Goal: Use online tool/utility: Utilize a website feature to perform a specific function

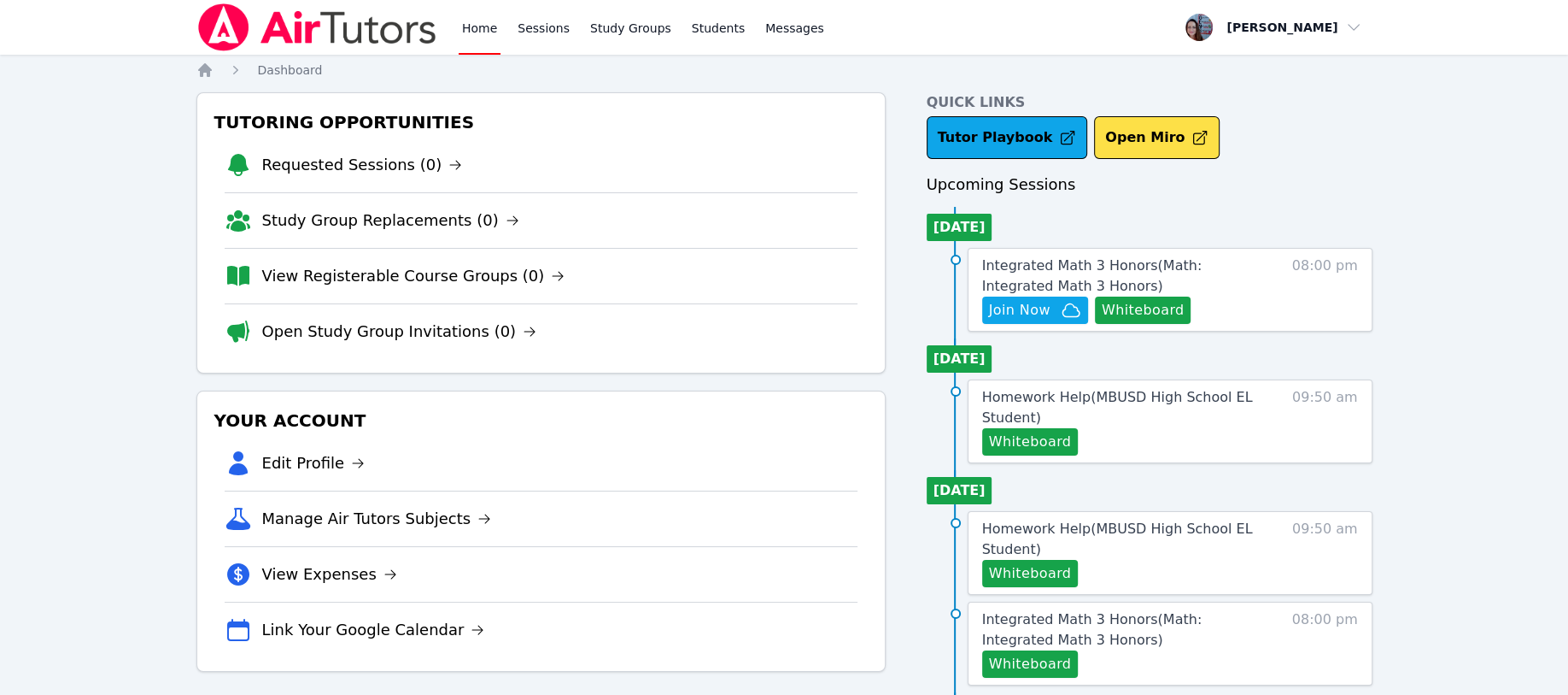
click at [1107, 301] on button "Whiteboard" at bounding box center [1144, 310] width 97 height 27
click at [1046, 309] on span "Join Now" at bounding box center [1020, 311] width 62 height 21
click at [1020, 300] on span "Join Now" at bounding box center [1020, 311] width 62 height 21
click at [1271, 124] on div "Tutor Playbook Open Miro" at bounding box center [1149, 137] width 446 height 43
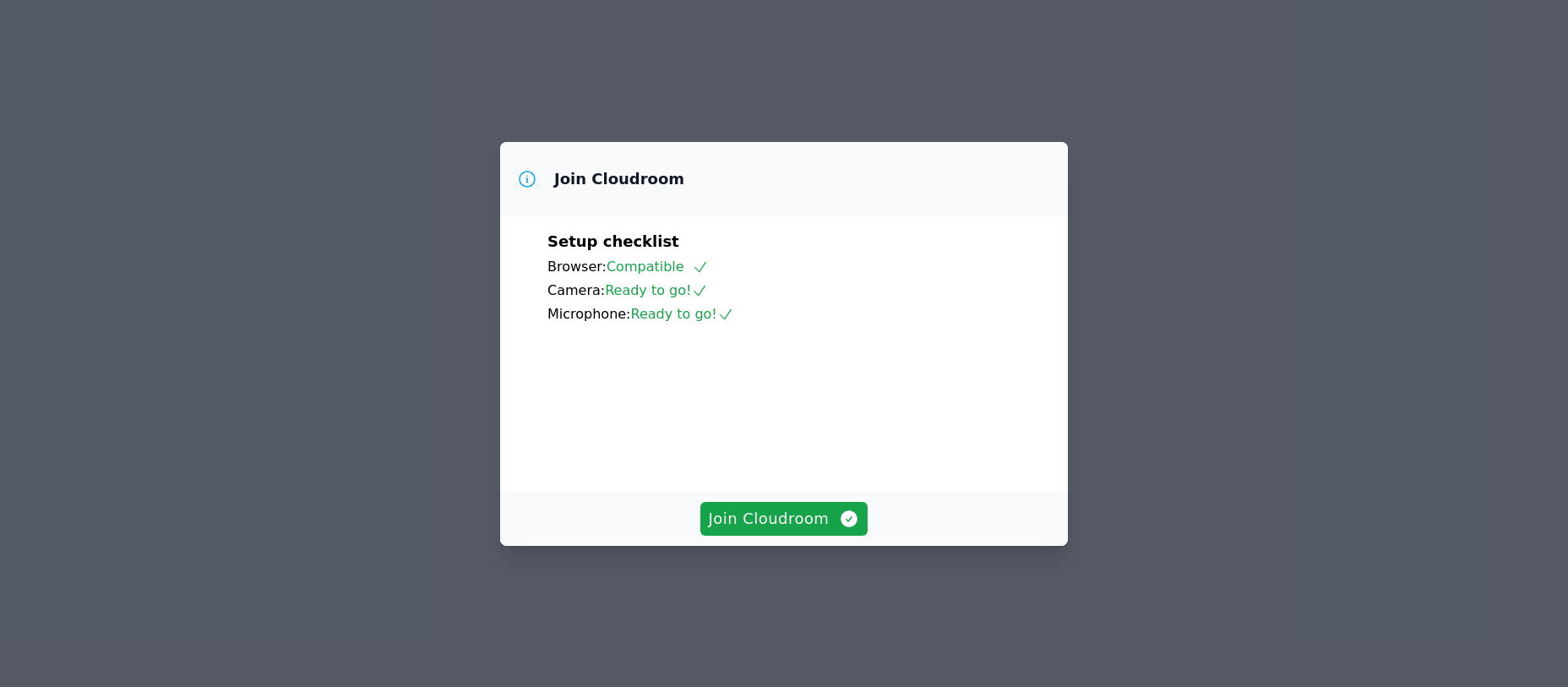
click at [438, 152] on div "Join Cloudroom Setup checklist Browser: Compatible Camera: Ready to go! Microph…" at bounding box center [784, 344] width 1568 height 687
click at [774, 531] on span "Join Cloudroom" at bounding box center [784, 518] width 151 height 23
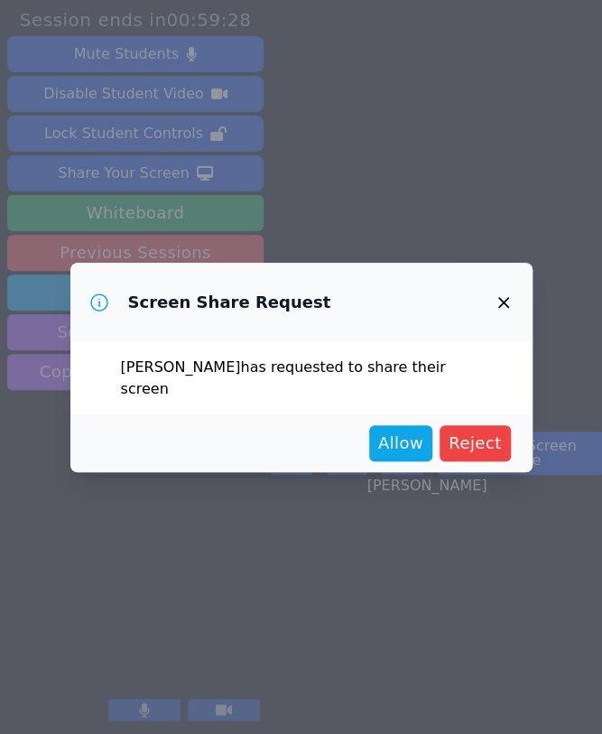
click at [403, 438] on span "Allow" at bounding box center [400, 442] width 45 height 25
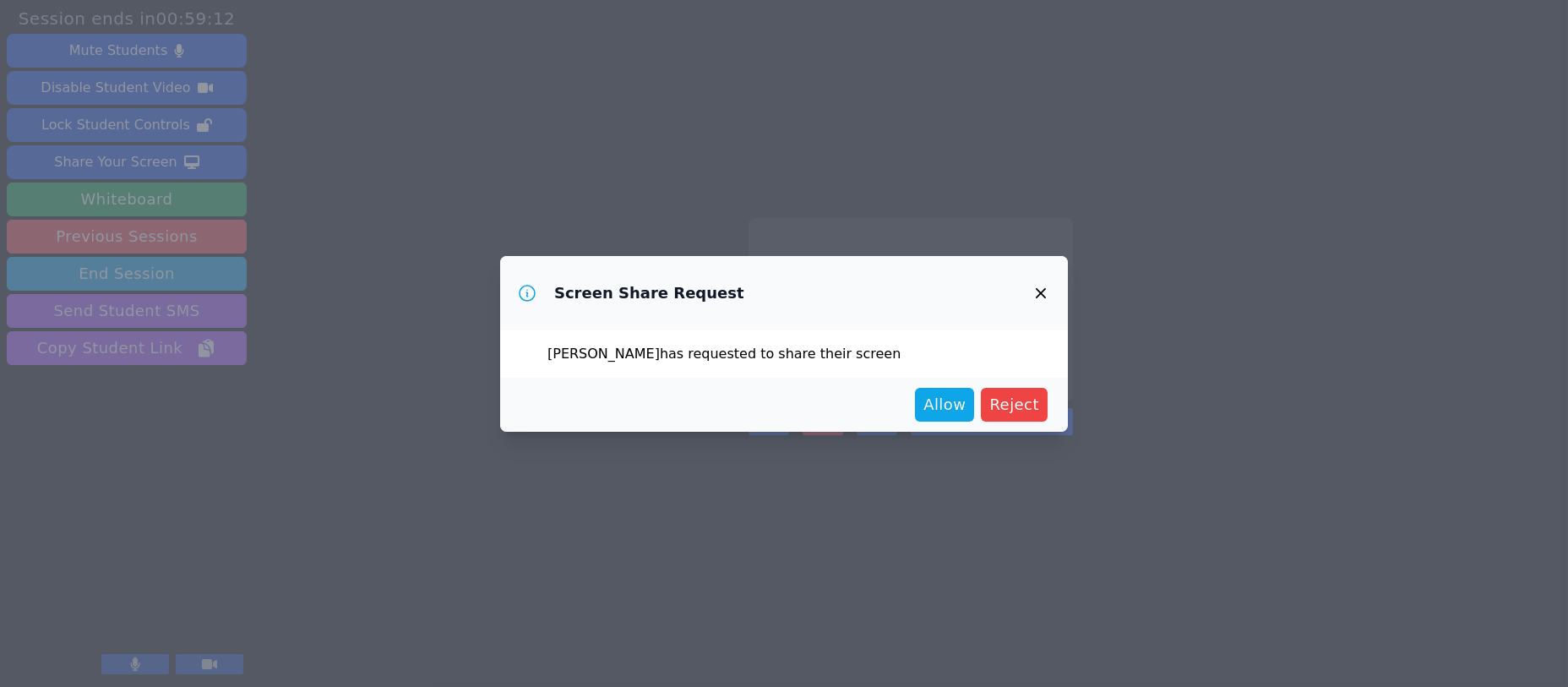
click at [973, 401] on button "Allow" at bounding box center [944, 404] width 59 height 34
click at [933, 403] on span "Allow" at bounding box center [944, 404] width 42 height 23
click at [942, 402] on span "Allow" at bounding box center [944, 404] width 42 height 23
